Goal: Communication & Community: Answer question/provide support

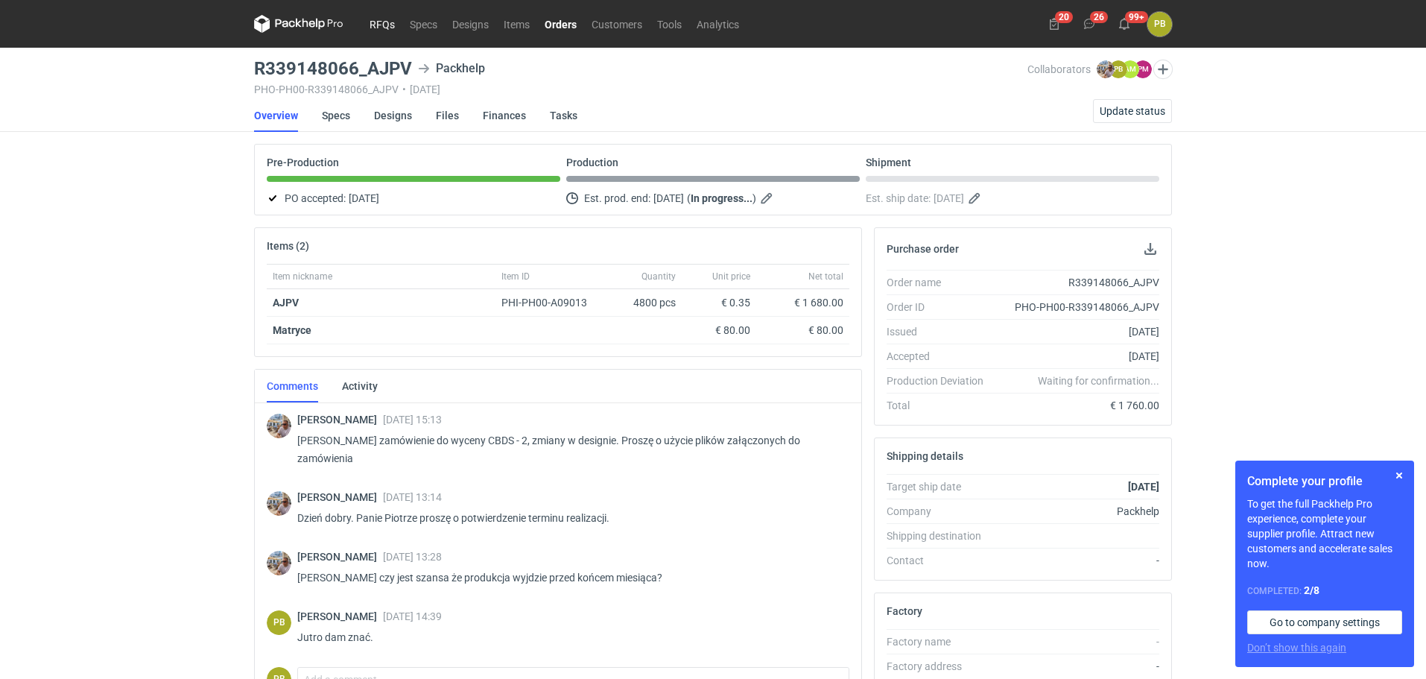
click at [384, 20] on link "RFQs" at bounding box center [382, 24] width 40 height 18
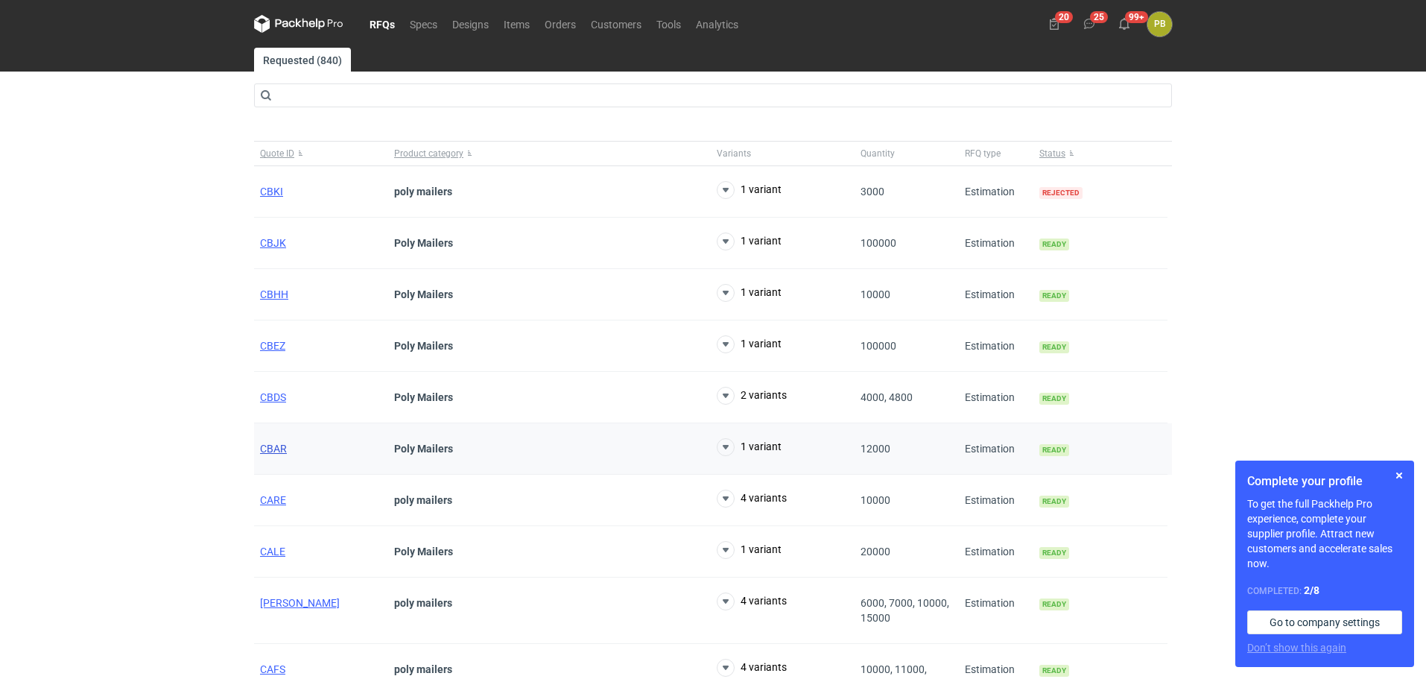
click at [278, 450] on span "CBAR" at bounding box center [273, 449] width 27 height 12
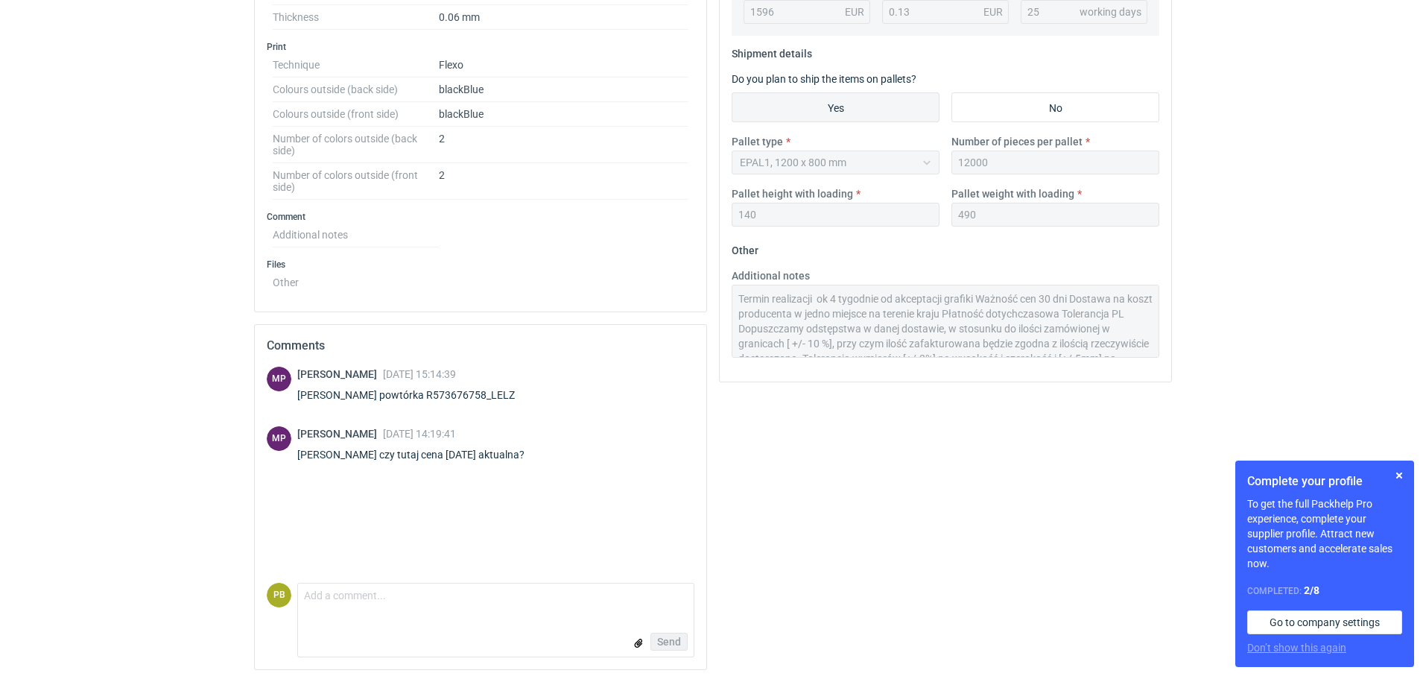
scroll to position [573, 0]
click at [309, 601] on textarea "Comment message" at bounding box center [496, 595] width 396 height 31
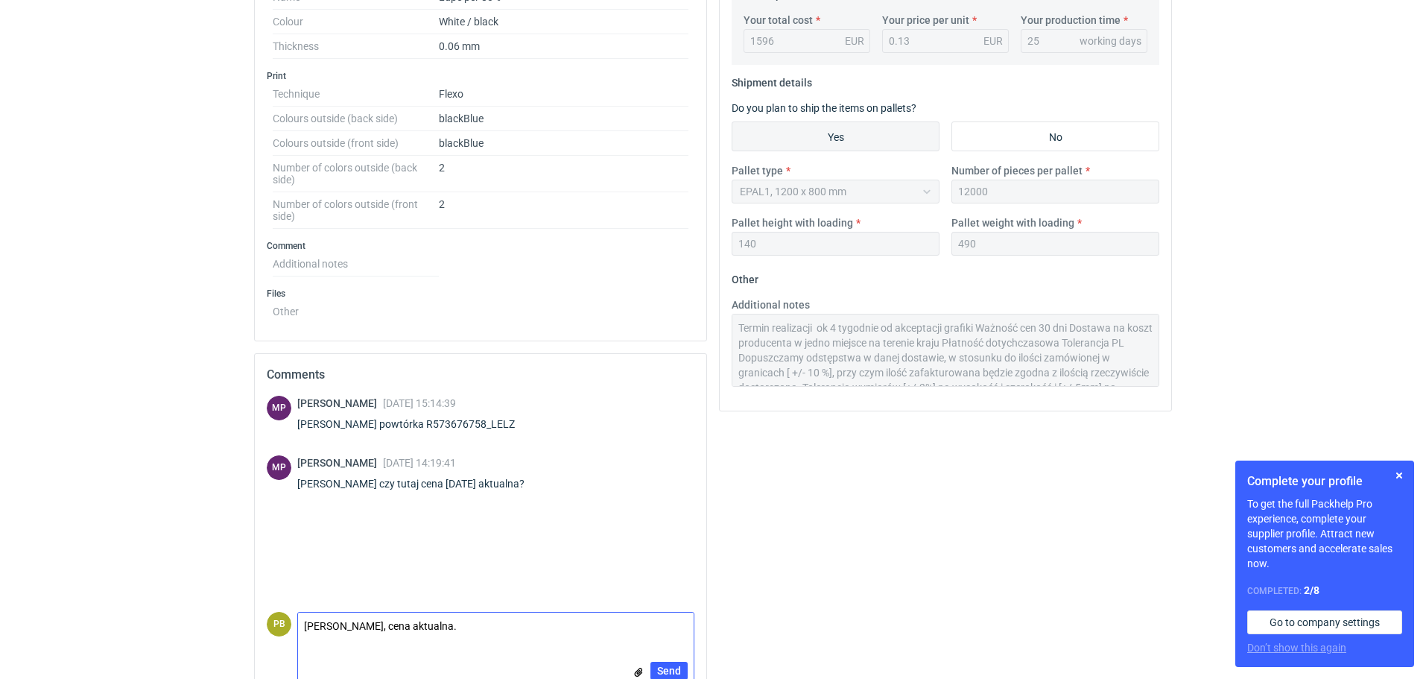
scroll to position [557, 0]
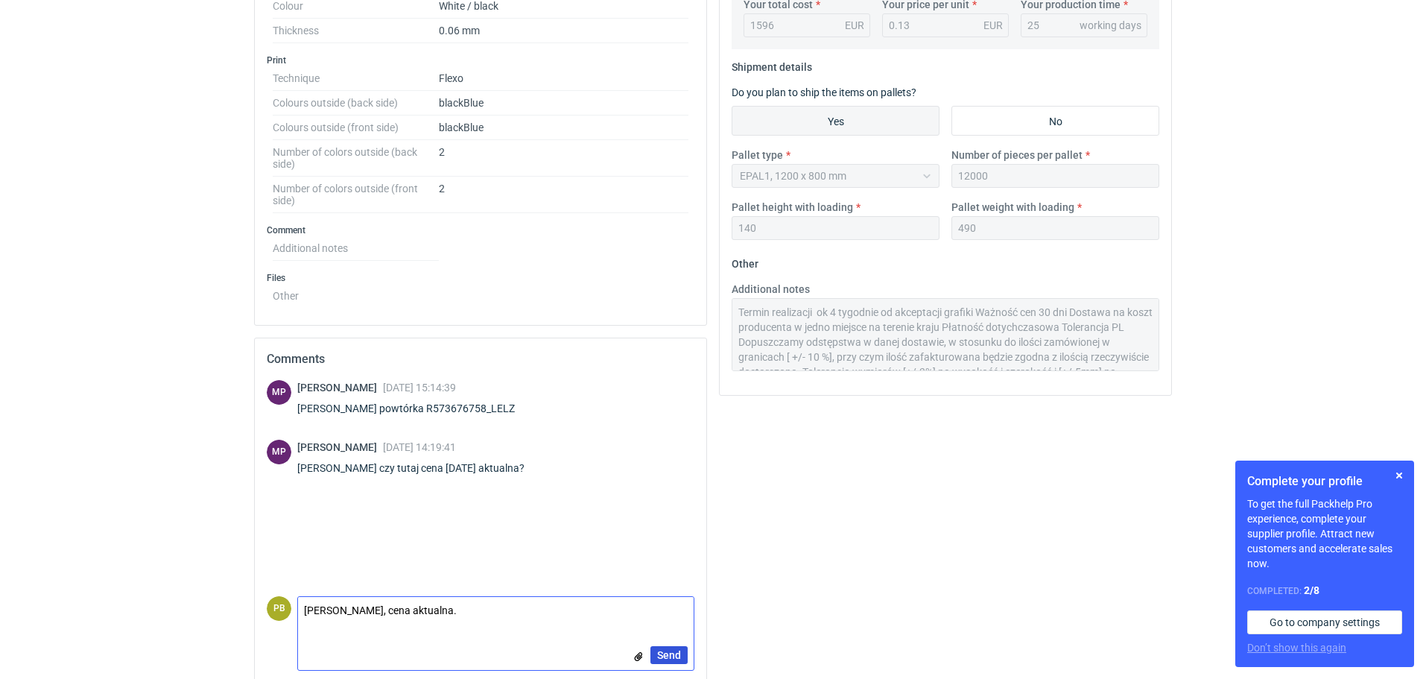
type textarea "Panie Michale, cena aktualna."
click at [671, 653] on span "Send" at bounding box center [669, 655] width 24 height 10
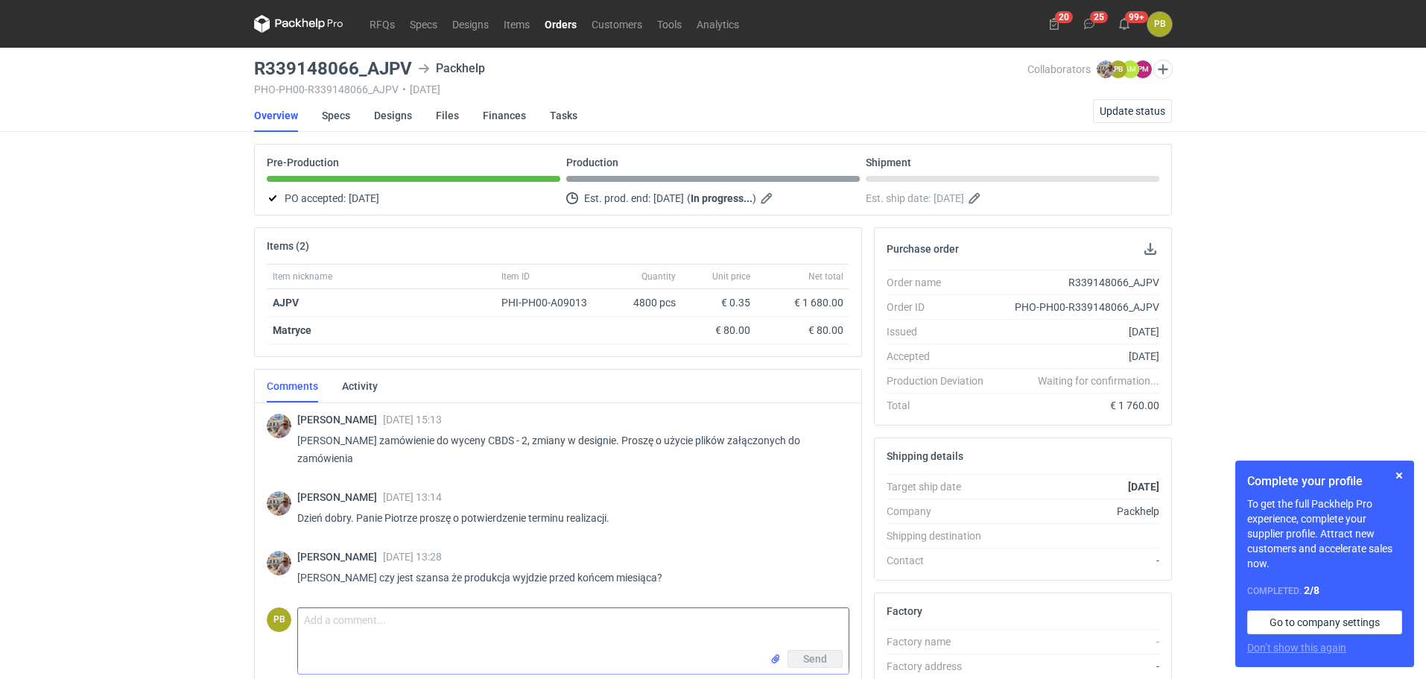
click at [315, 621] on textarea "Comment message" at bounding box center [573, 629] width 551 height 42
type textarea "Jutro dam znać."
click at [810, 656] on span "Send" at bounding box center [815, 658] width 24 height 10
click at [511, 20] on link "Items" at bounding box center [516, 24] width 41 height 18
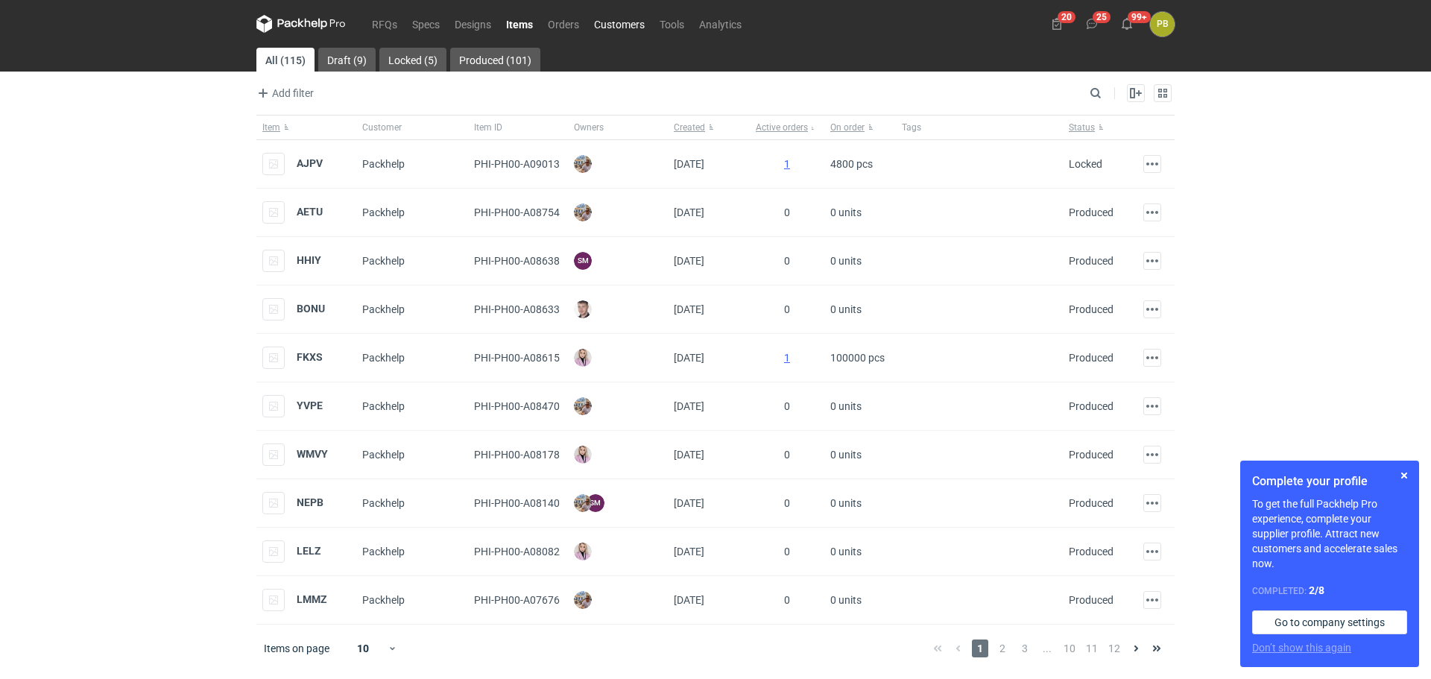
click at [616, 24] on link "Customers" at bounding box center [619, 24] width 66 height 18
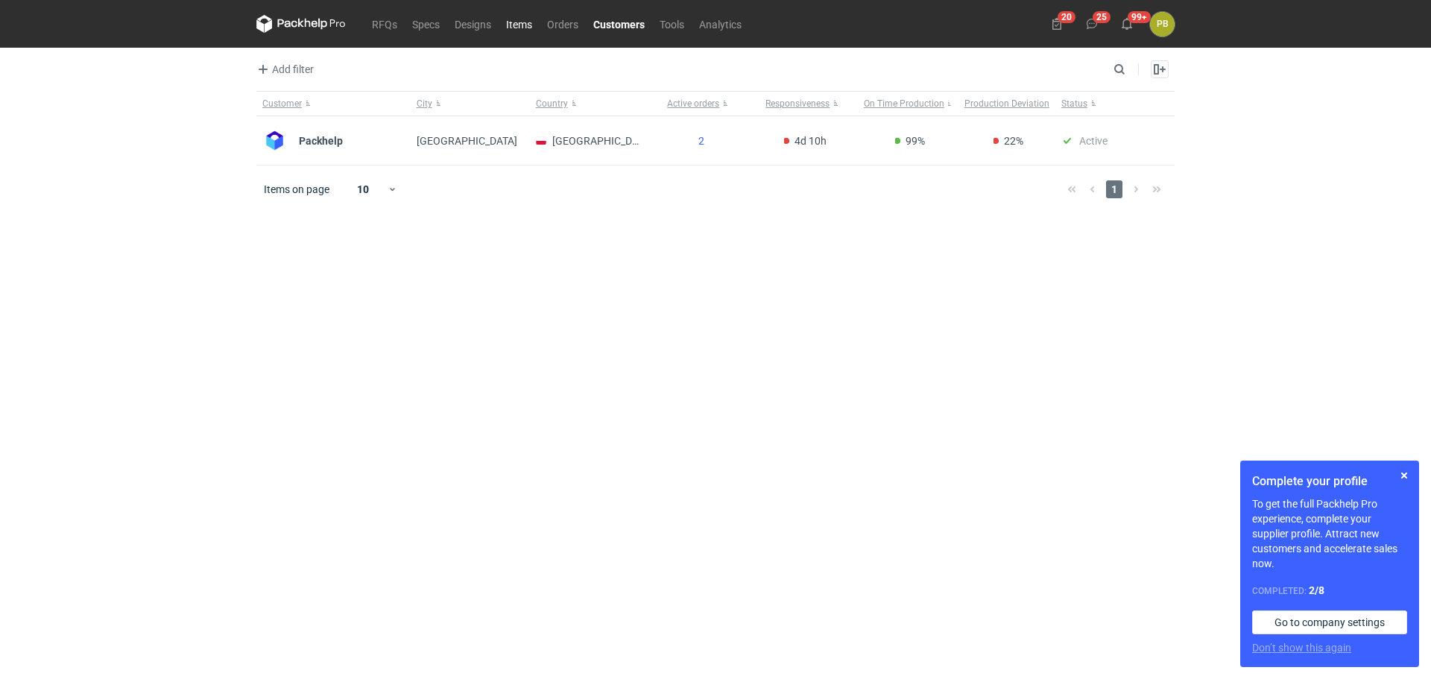
click at [523, 25] on link "Items" at bounding box center [518, 24] width 41 height 18
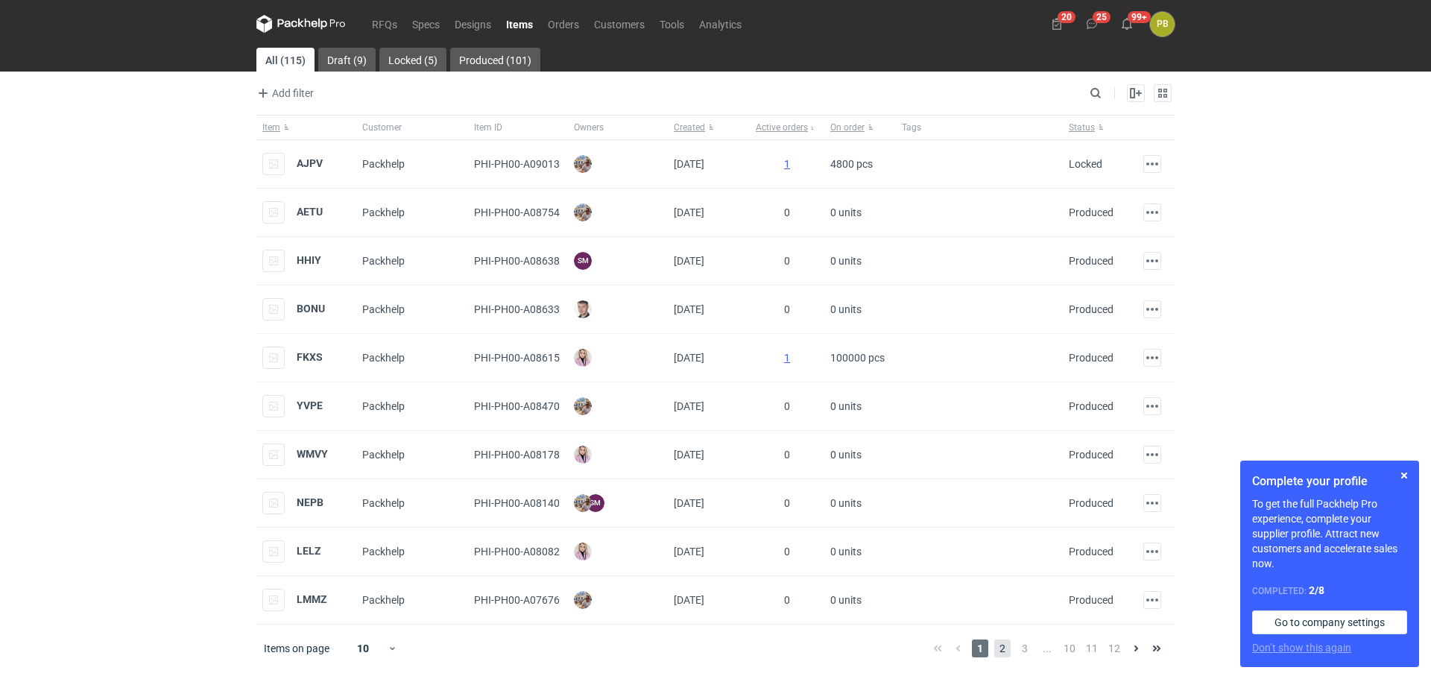
click at [1002, 648] on span "2" at bounding box center [1002, 648] width 16 height 18
click at [1026, 647] on span "3" at bounding box center [1024, 648] width 16 height 18
click at [1043, 647] on span "4" at bounding box center [1047, 648] width 16 height 18
click at [979, 647] on span "1" at bounding box center [980, 648] width 16 height 18
click at [1402, 476] on button "button" at bounding box center [1404, 475] width 18 height 18
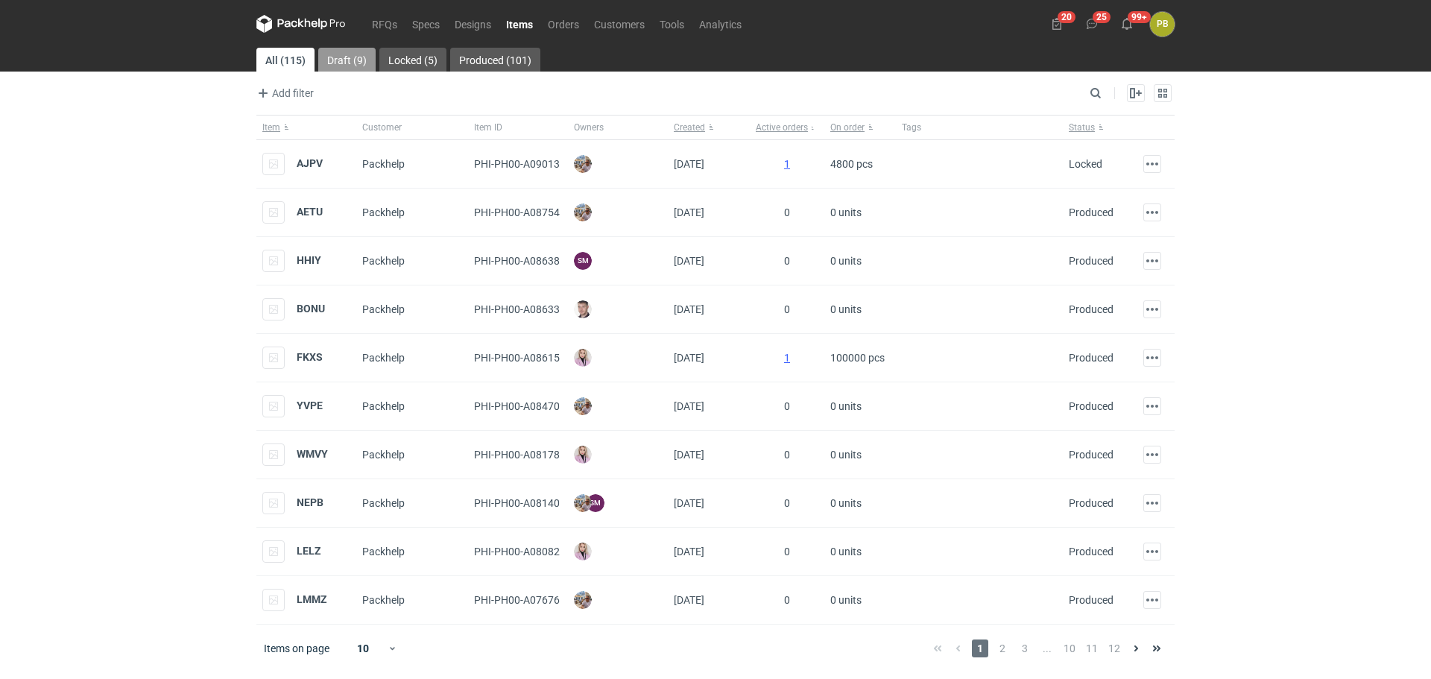
click at [352, 56] on link "Draft (9)" at bounding box center [346, 60] width 57 height 24
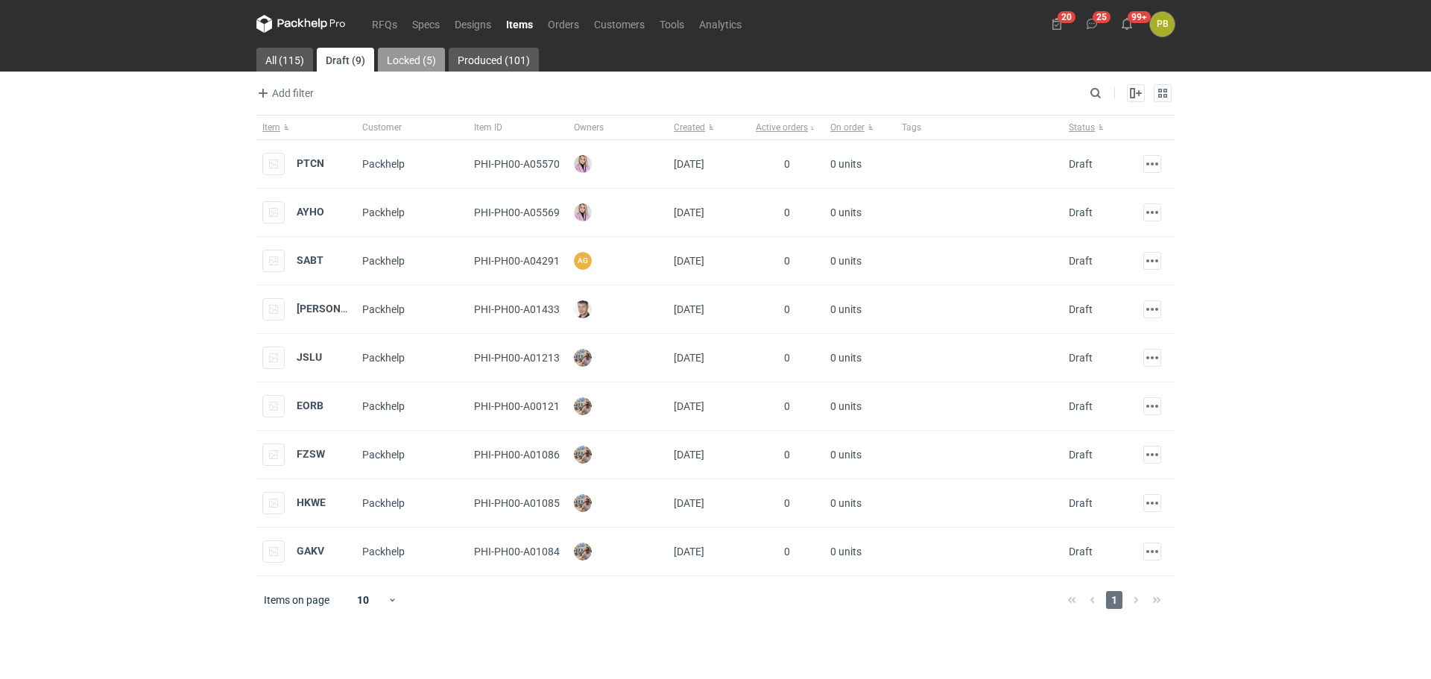
click at [402, 59] on link "Locked (5)" at bounding box center [411, 60] width 67 height 24
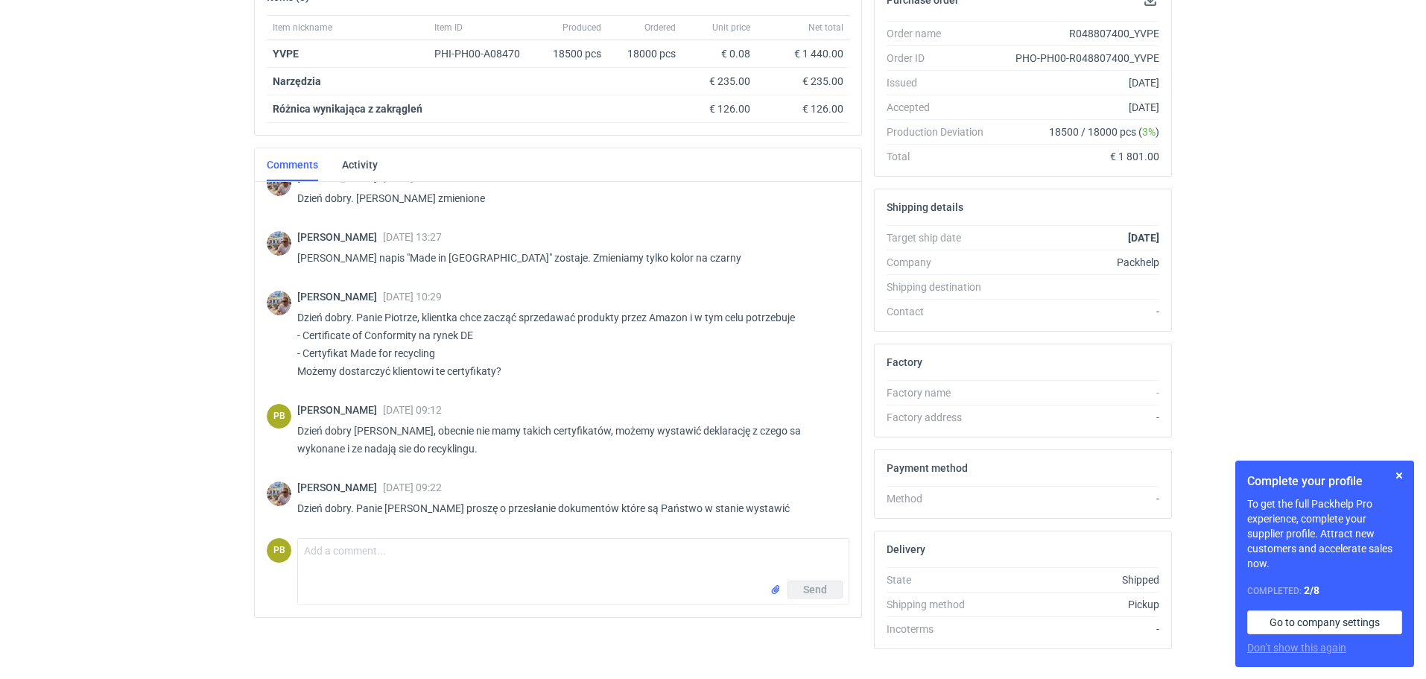
scroll to position [279, 0]
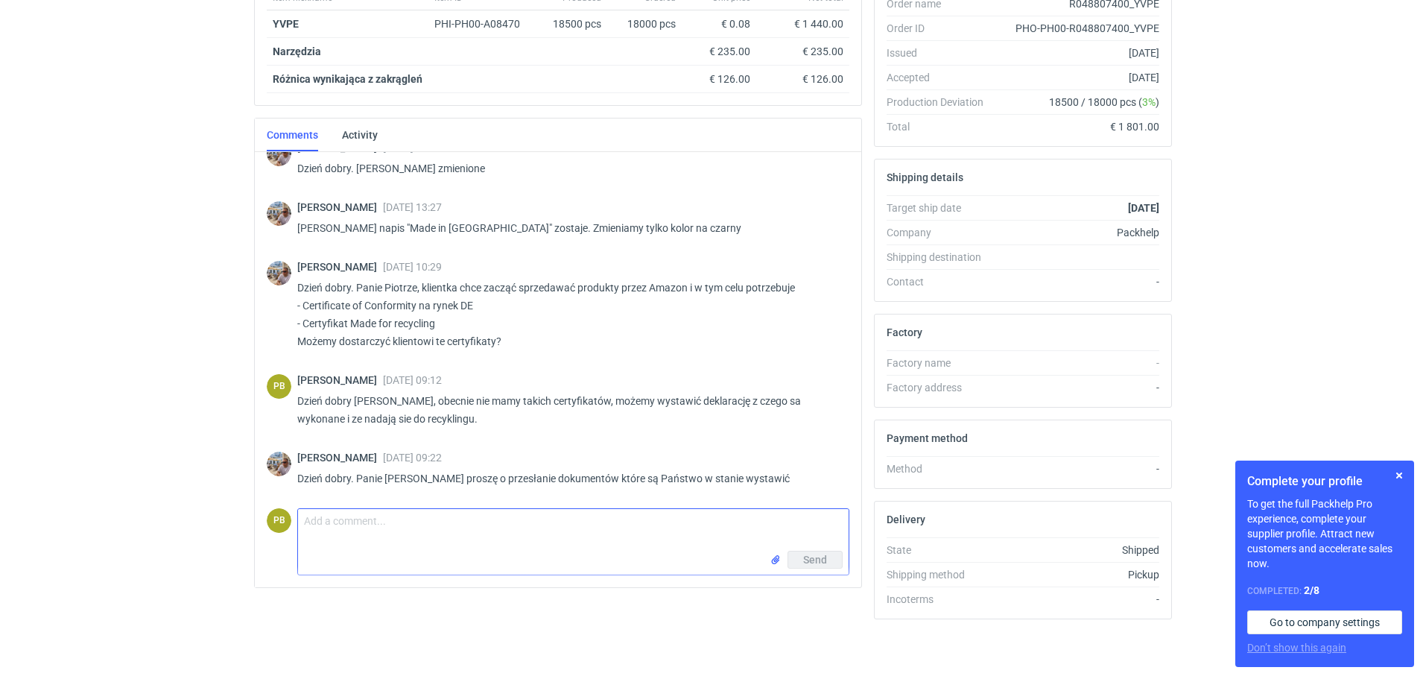
click at [340, 527] on textarea "Comment message" at bounding box center [573, 530] width 551 height 42
type textarea "Panie Michale, przesyłam deklarację producenta."
click at [775, 561] on input "file" at bounding box center [776, 560] width 12 height 16
click at [804, 592] on span "Send" at bounding box center [815, 592] width 24 height 10
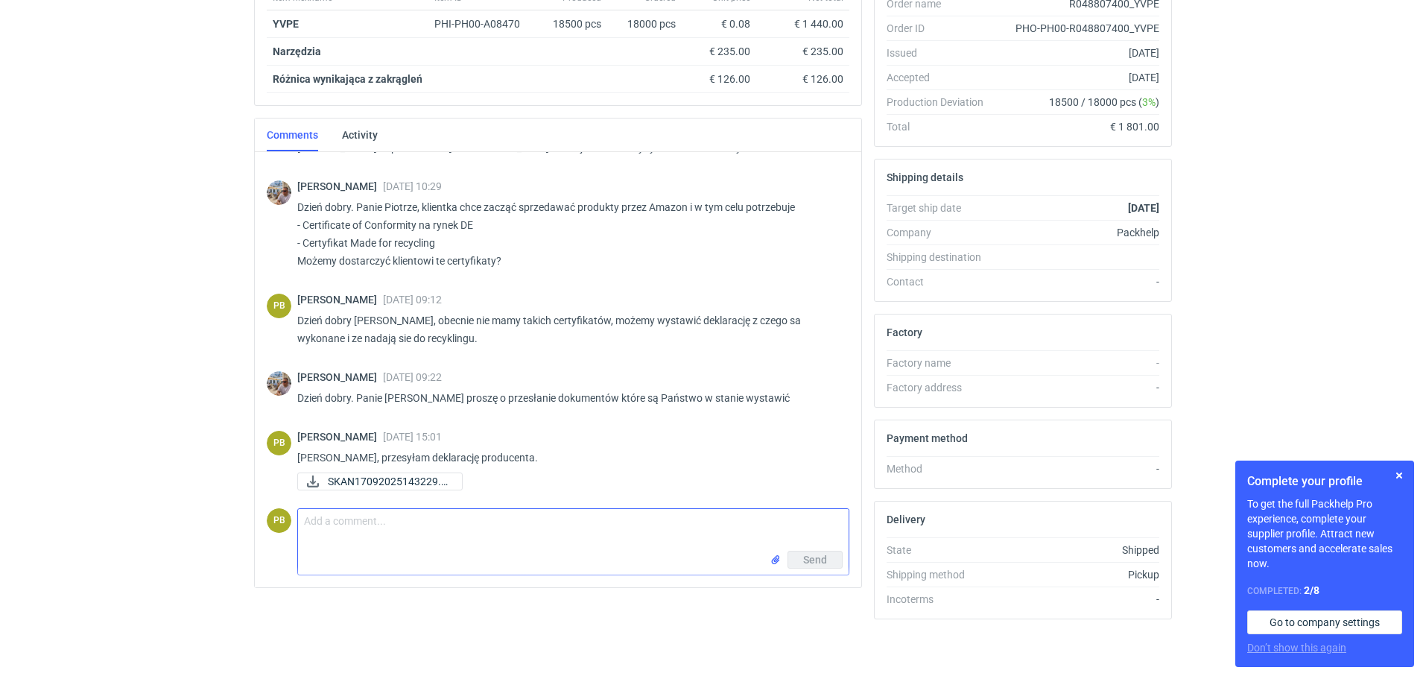
scroll to position [221, 0]
